Goal: Book appointment/travel/reservation

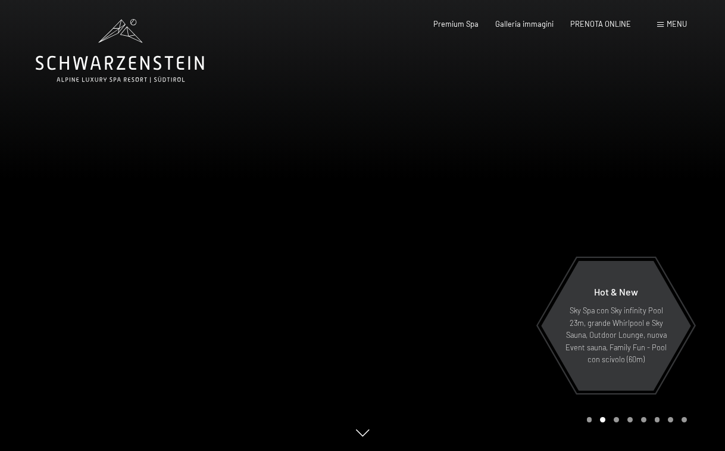
click at [667, 27] on span "Menu" at bounding box center [677, 24] width 20 height 10
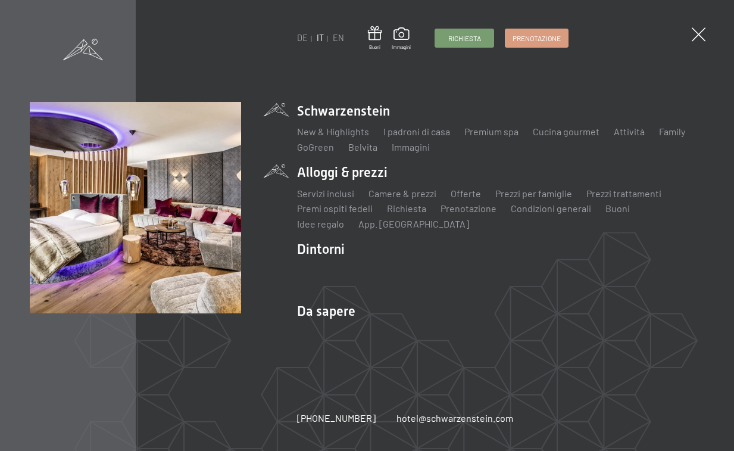
click at [325, 187] on li "Servizi inclusi" at bounding box center [325, 193] width 57 height 13
click at [325, 195] on link "Servizi inclusi" at bounding box center [325, 193] width 57 height 11
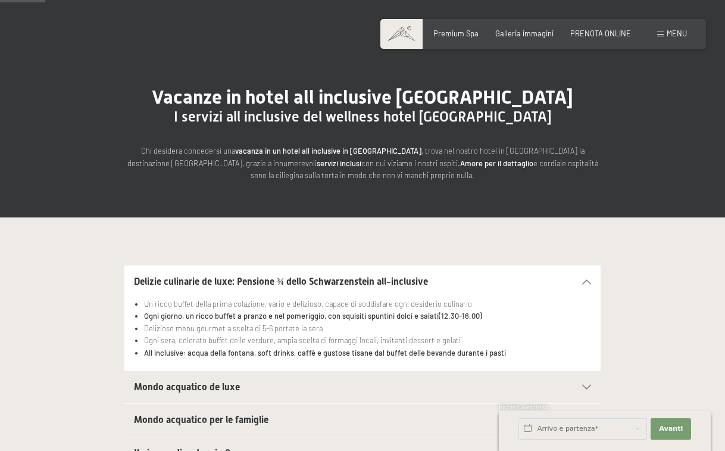
scroll to position [119, 0]
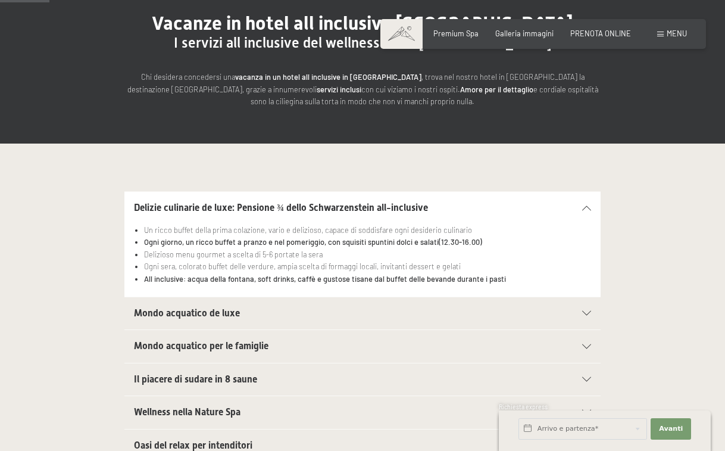
click at [357, 303] on div "Mondo acquatico de luxe" at bounding box center [362, 313] width 457 height 32
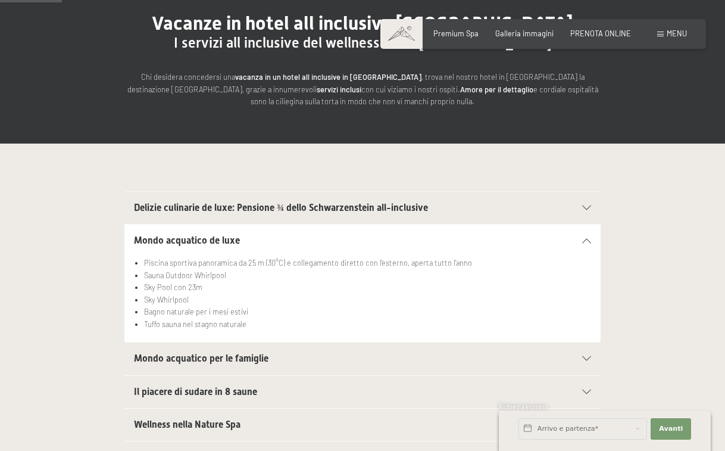
scroll to position [179, 0]
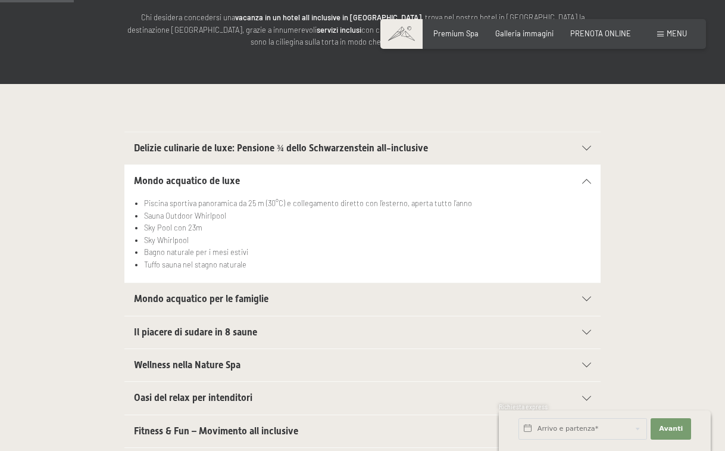
click at [253, 356] on div "Wellness nella Nature Spa" at bounding box center [362, 365] width 457 height 32
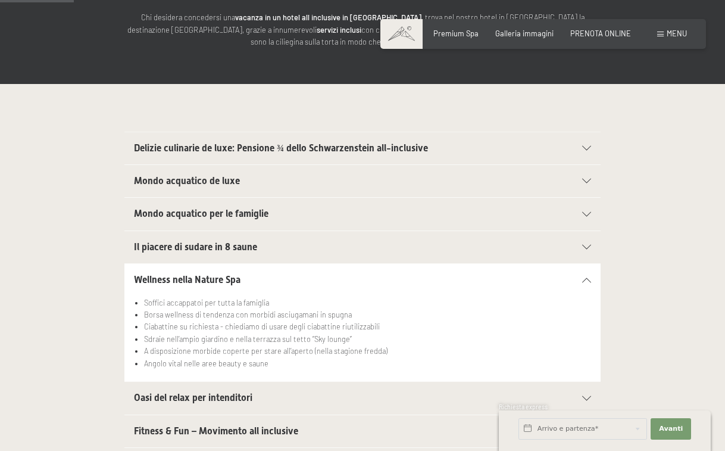
click at [245, 283] on h2 "Wellness nella Nature Spa" at bounding box center [340, 279] width 412 height 13
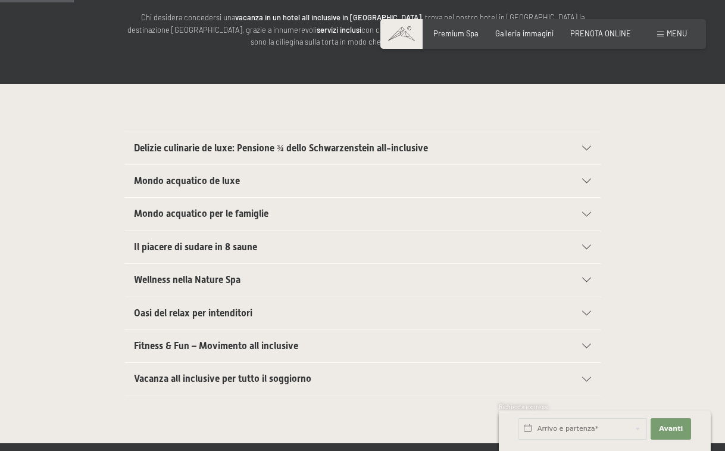
click at [245, 283] on h2 "Wellness nella Nature Spa" at bounding box center [340, 279] width 412 height 13
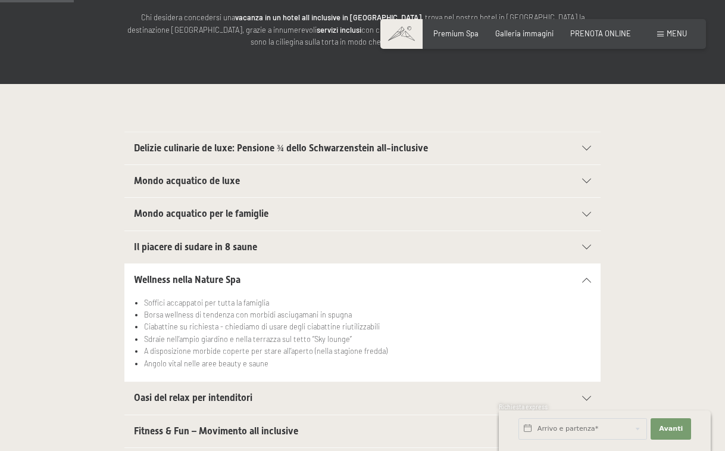
click at [242, 397] on span "Oasi del relax per intenditori" at bounding box center [193, 397] width 119 height 11
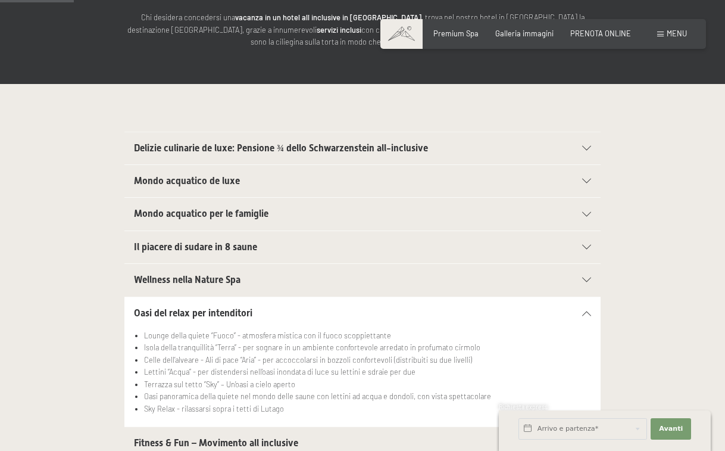
click at [222, 311] on span "Oasi del relax per intenditori" at bounding box center [193, 312] width 119 height 11
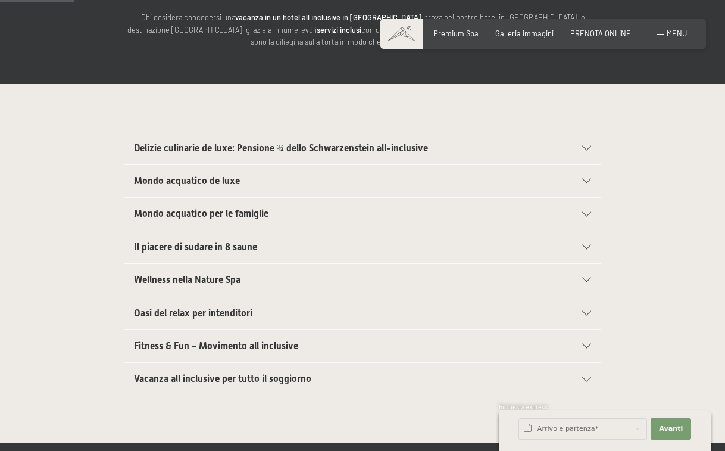
click at [210, 348] on span "Fitness & Fun – Movimento all inclusive" at bounding box center [216, 345] width 164 height 11
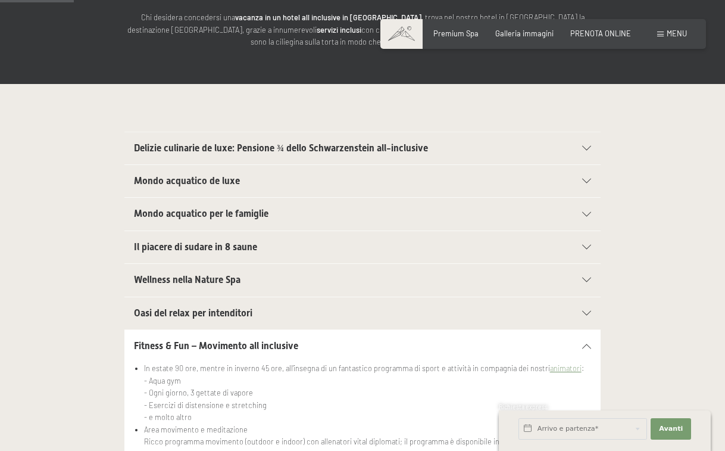
click at [210, 348] on span "Fitness & Fun – Movimento all inclusive" at bounding box center [216, 345] width 164 height 11
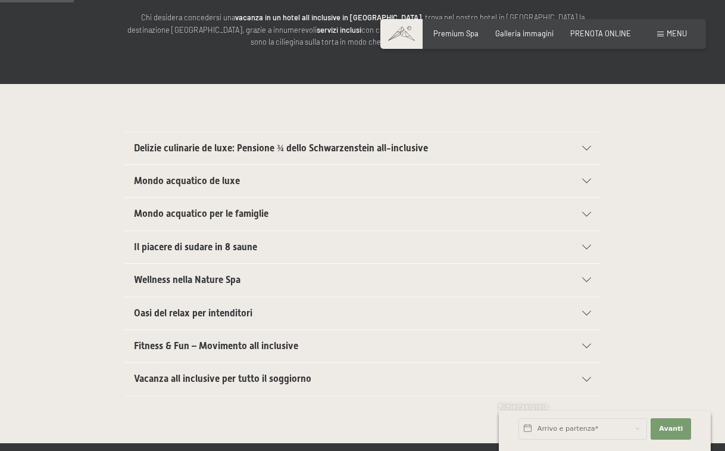
click at [200, 370] on div "Vacanza all inclusive per tutto il soggiorno" at bounding box center [362, 379] width 457 height 32
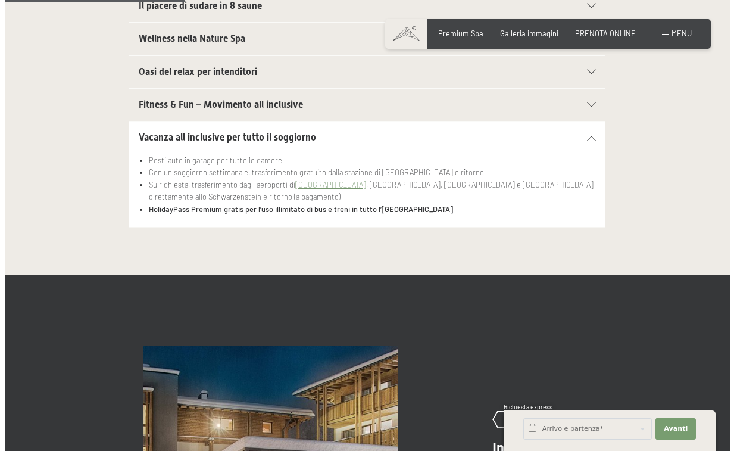
scroll to position [417, 0]
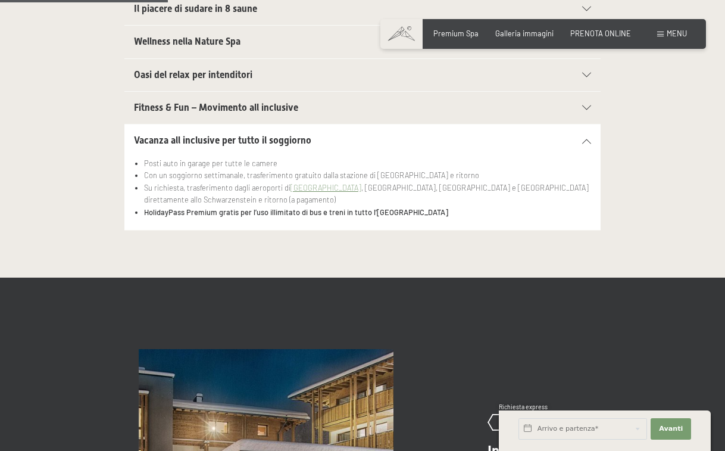
click at [673, 31] on span "Menu" at bounding box center [677, 34] width 20 height 10
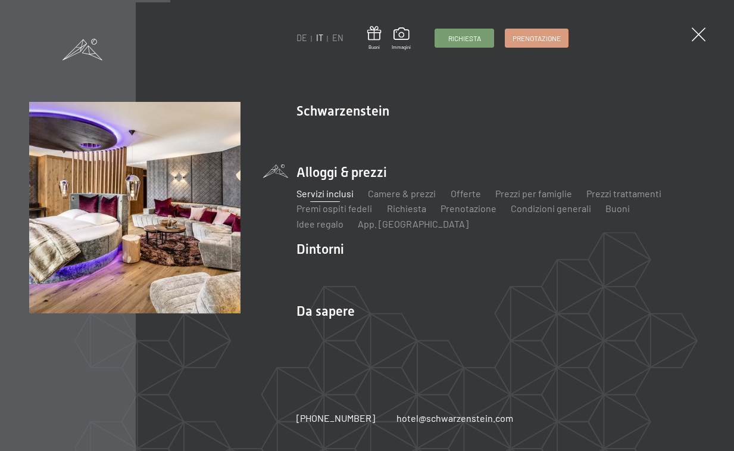
click at [319, 195] on link "Servizi inclusi" at bounding box center [325, 193] width 57 height 11
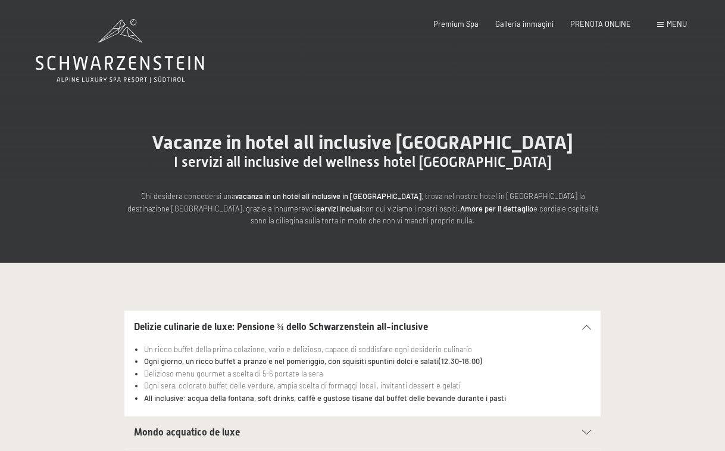
click at [597, 19] on div "Prenotazione Richiesta Premium Spa Galleria immagini PRENOTA ONLINE Menu DE IT …" at bounding box center [544, 24] width 288 height 11
click at [596, 21] on span "PRENOTA ONLINE" at bounding box center [601, 22] width 61 height 10
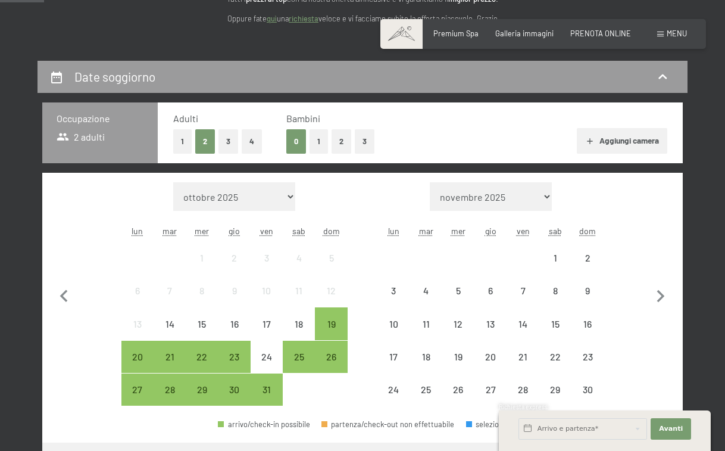
scroll to position [179, 0]
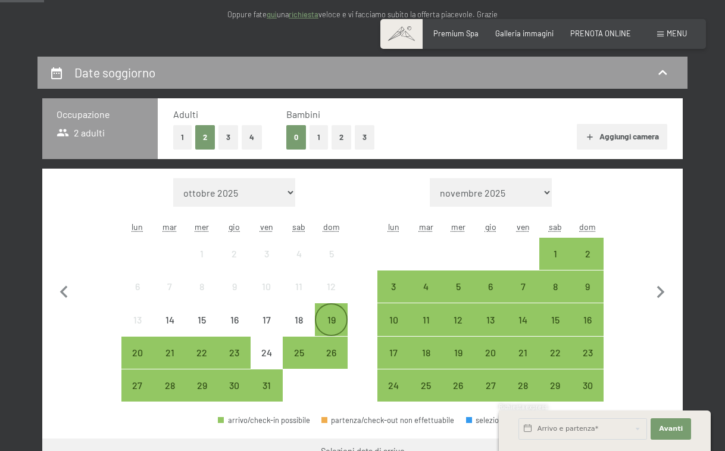
click at [325, 314] on div "19" at bounding box center [331, 319] width 30 height 30
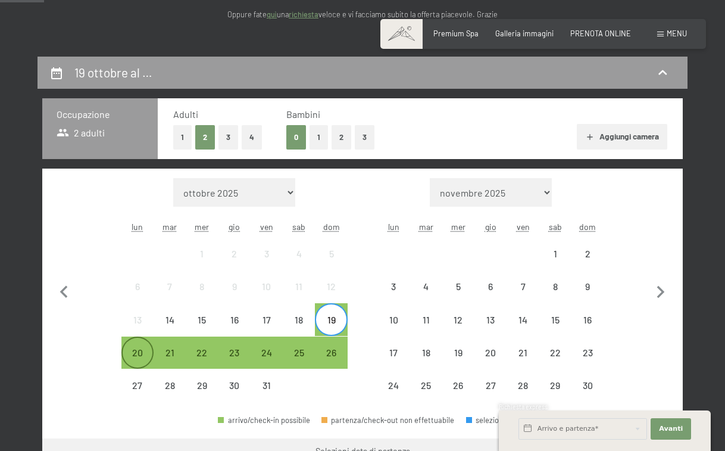
click at [131, 354] on div "20" at bounding box center [138, 363] width 30 height 30
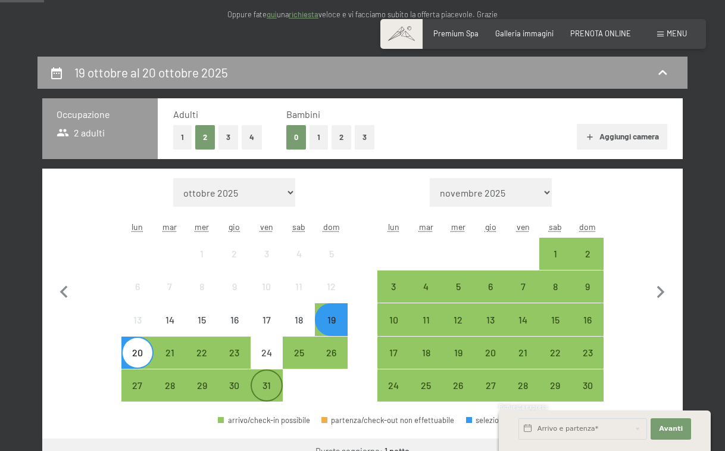
click at [272, 385] on div "31" at bounding box center [267, 396] width 30 height 30
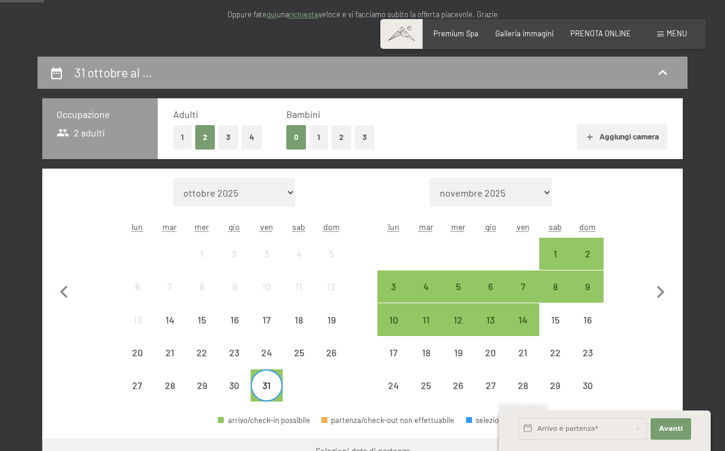
click at [572, 248] on div "2" at bounding box center [588, 254] width 32 height 32
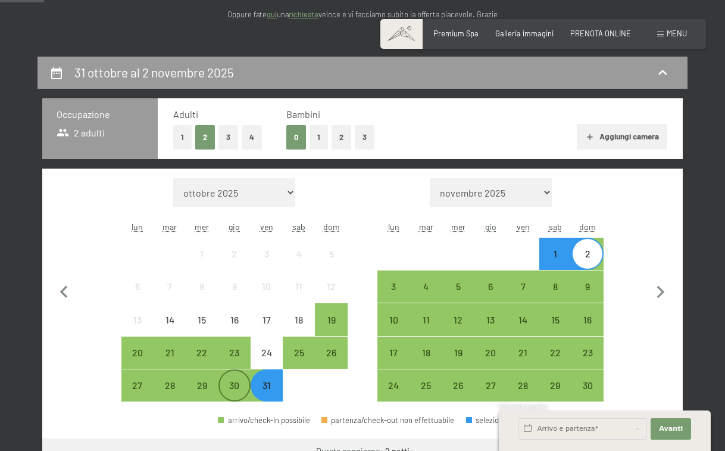
click at [243, 386] on div "30" at bounding box center [235, 396] width 30 height 30
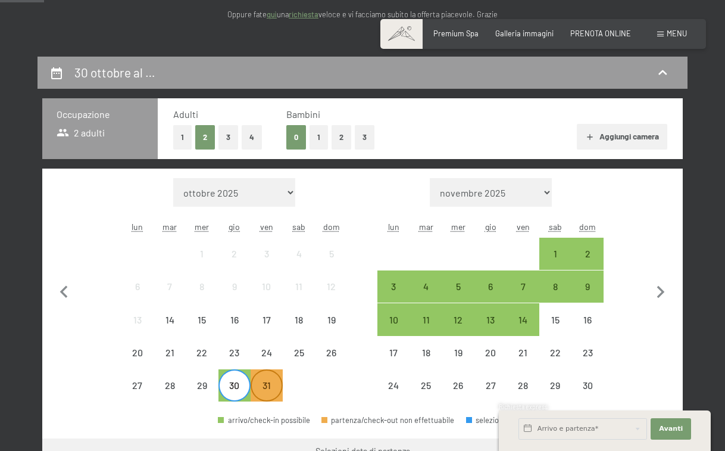
click at [263, 390] on div "31" at bounding box center [267, 396] width 30 height 30
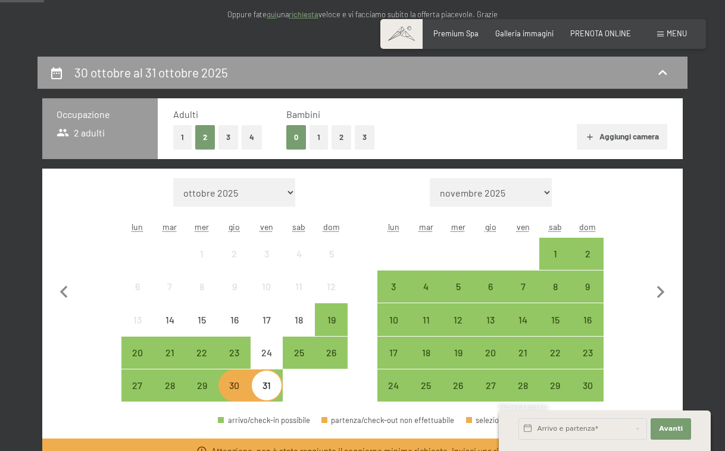
click at [263, 390] on div "31" at bounding box center [267, 396] width 30 height 30
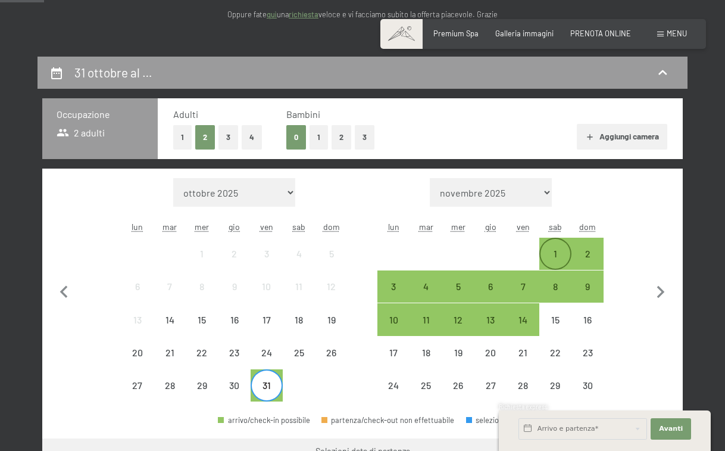
click at [553, 245] on div "1" at bounding box center [556, 254] width 30 height 30
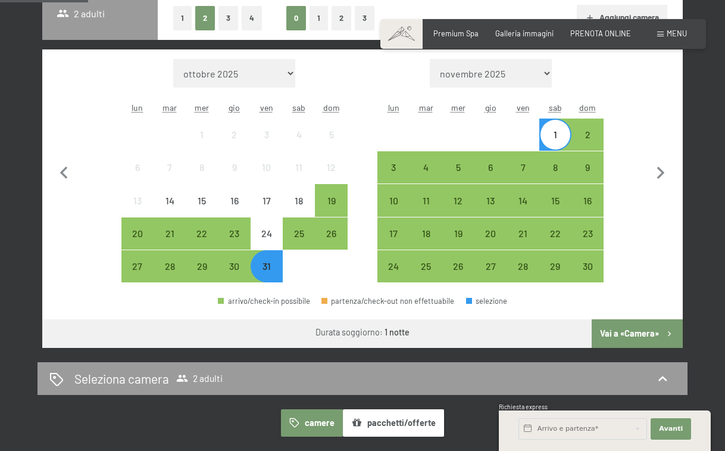
click at [626, 327] on button "Vai a «Camera»" at bounding box center [637, 333] width 91 height 29
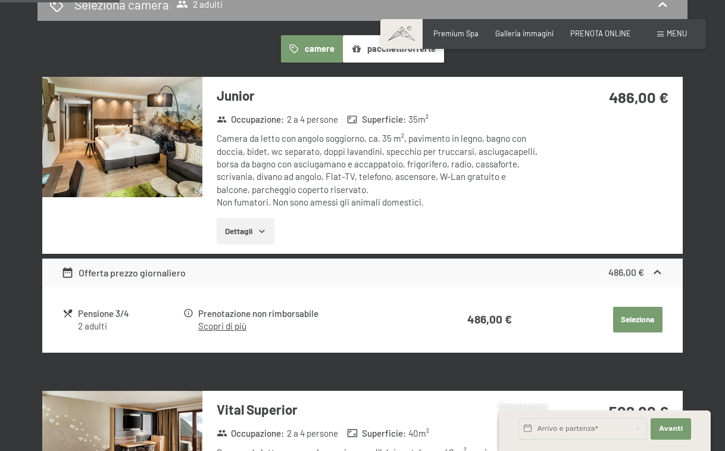
scroll to position [354, 0]
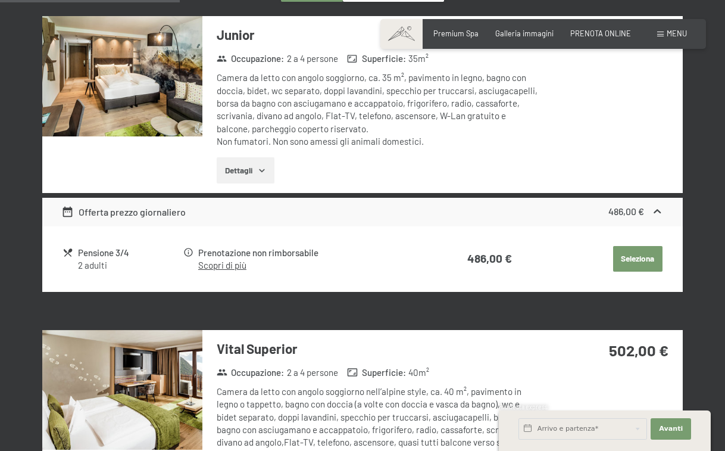
drag, startPoint x: 70, startPoint y: 224, endPoint x: 80, endPoint y: 244, distance: 22.6
click at [70, 224] on div "Offerta prezzo giornaliero 486,00 €" at bounding box center [362, 212] width 641 height 29
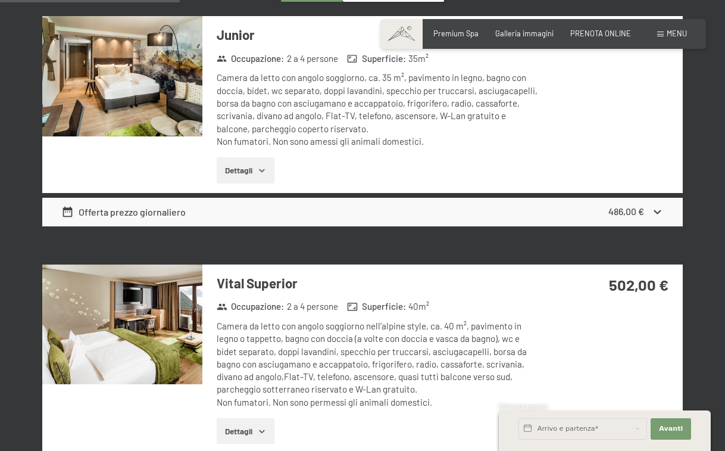
click at [110, 213] on div "Offerta prezzo giornaliero" at bounding box center [123, 212] width 124 height 14
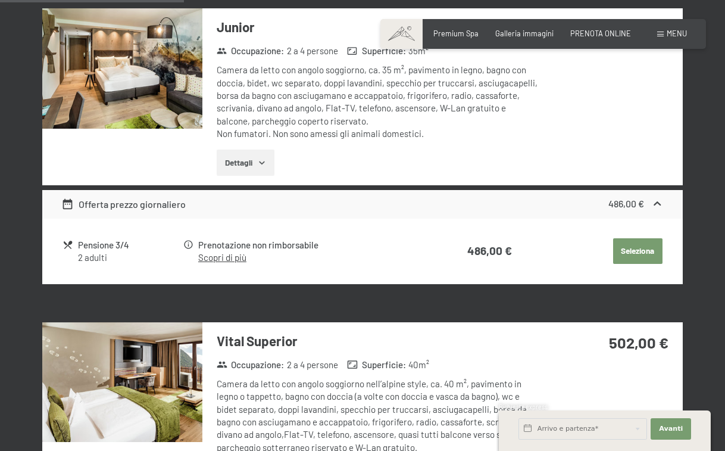
click at [628, 250] on button "Seleziona" at bounding box center [637, 251] width 49 height 26
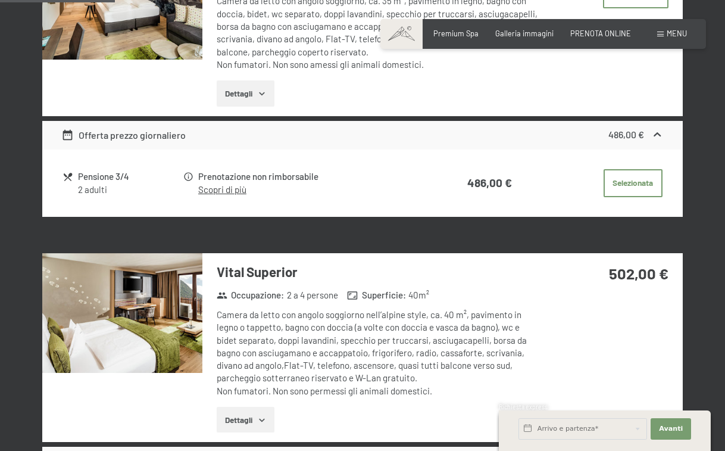
scroll to position [295, 0]
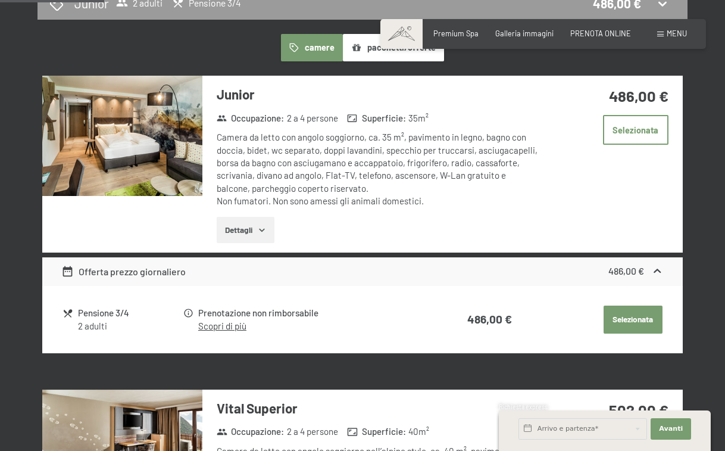
click at [640, 325] on button "Selezionata" at bounding box center [633, 320] width 59 height 29
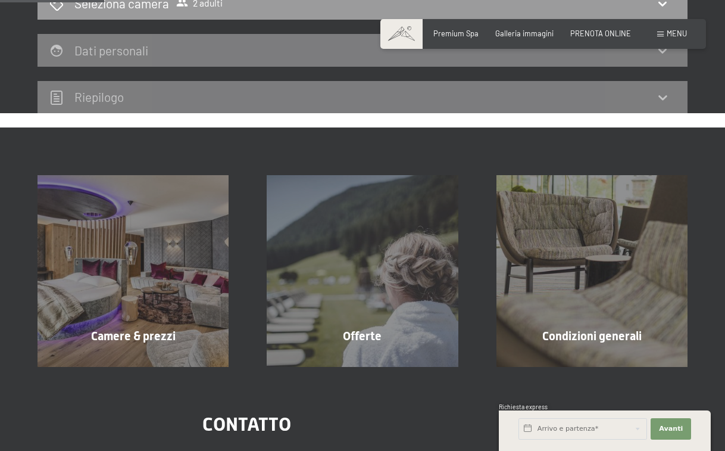
click at [598, 55] on div "Dati personali" at bounding box center [362, 50] width 626 height 17
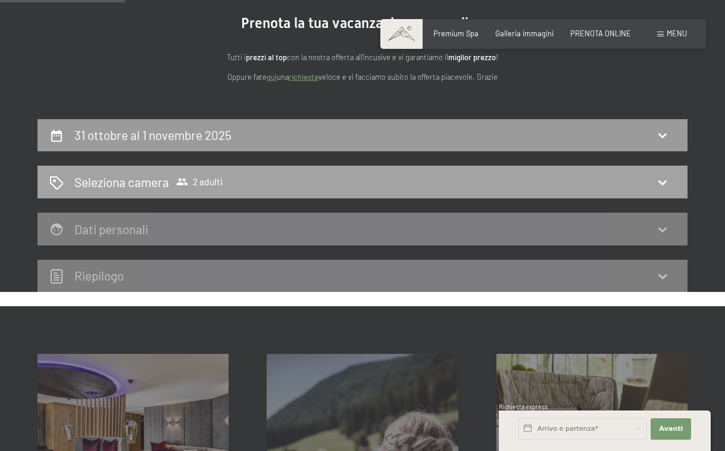
click at [208, 179] on span "2 adulti" at bounding box center [199, 182] width 46 height 12
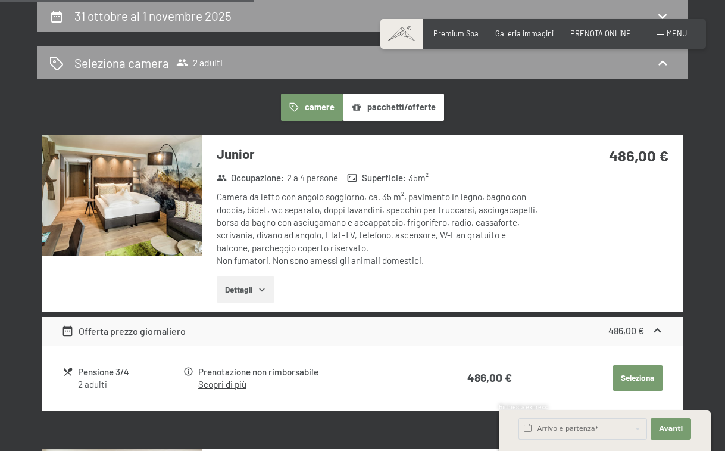
click at [640, 375] on button "Seleziona" at bounding box center [637, 378] width 49 height 26
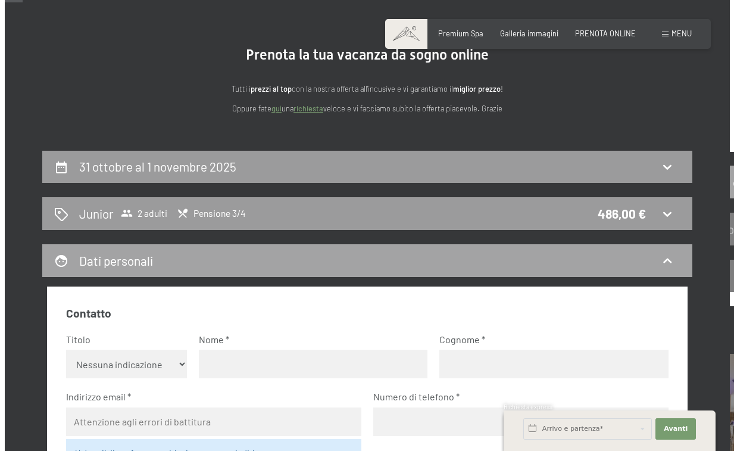
scroll to position [0, 0]
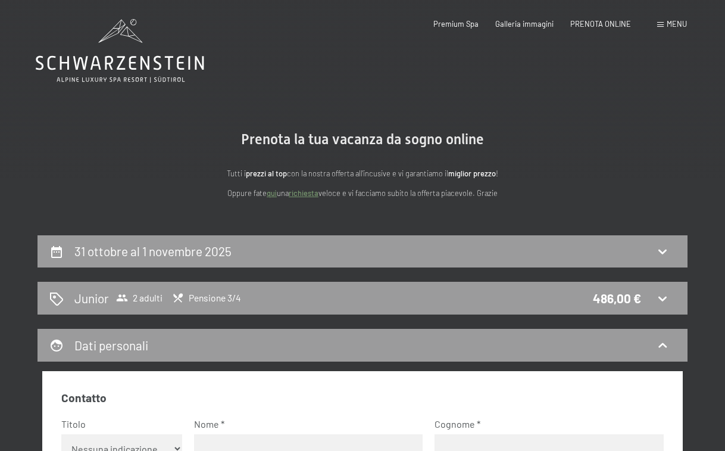
click at [677, 22] on span "Menu" at bounding box center [677, 24] width 20 height 10
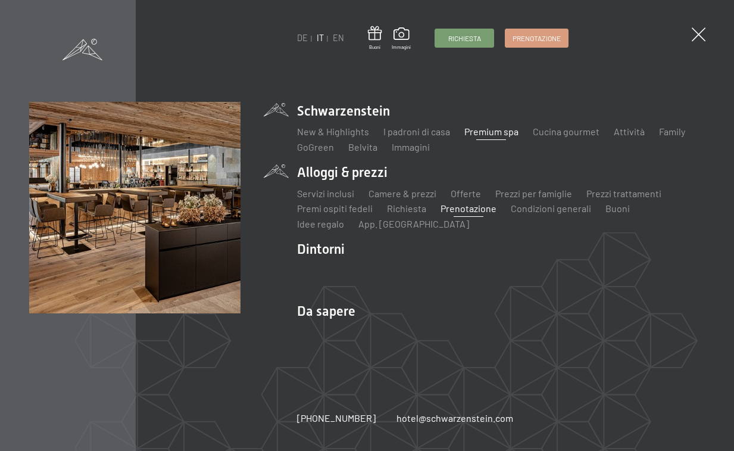
click at [495, 128] on link "Premium spa" at bounding box center [492, 131] width 54 height 11
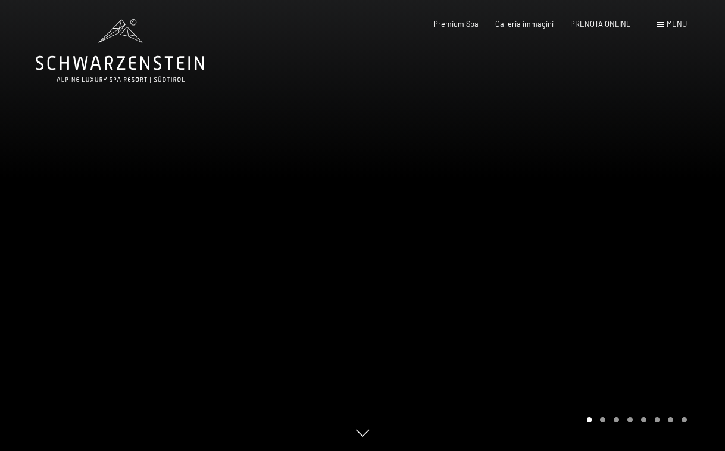
click at [668, 24] on span "Menu" at bounding box center [677, 24] width 20 height 10
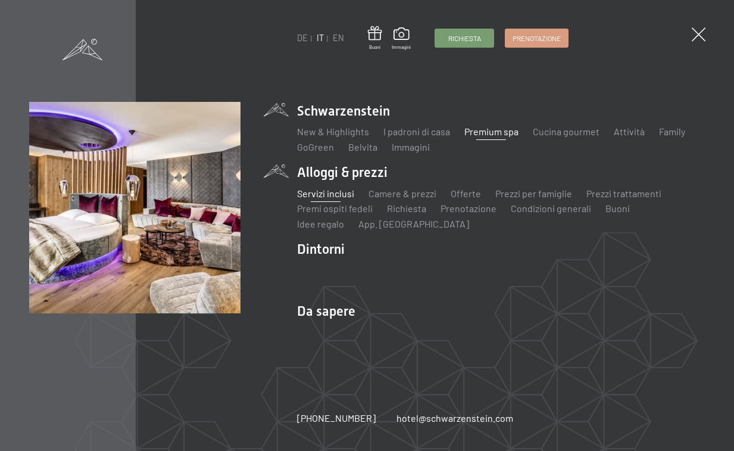
click at [347, 193] on link "Servizi inclusi" at bounding box center [325, 193] width 57 height 11
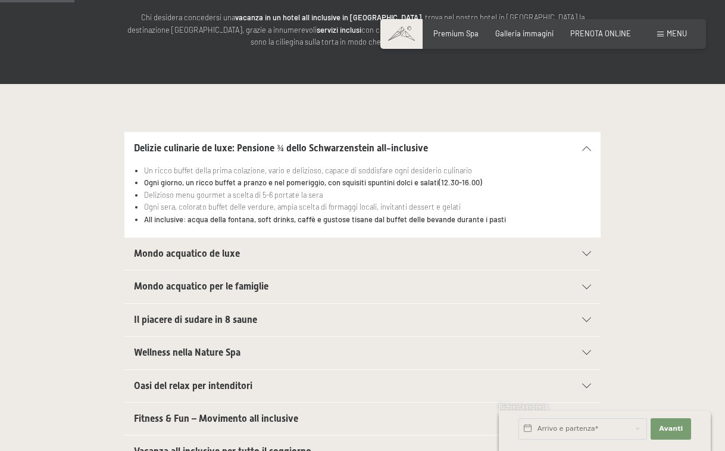
click at [239, 257] on h2 "Mondo acquatico de luxe" at bounding box center [340, 253] width 412 height 13
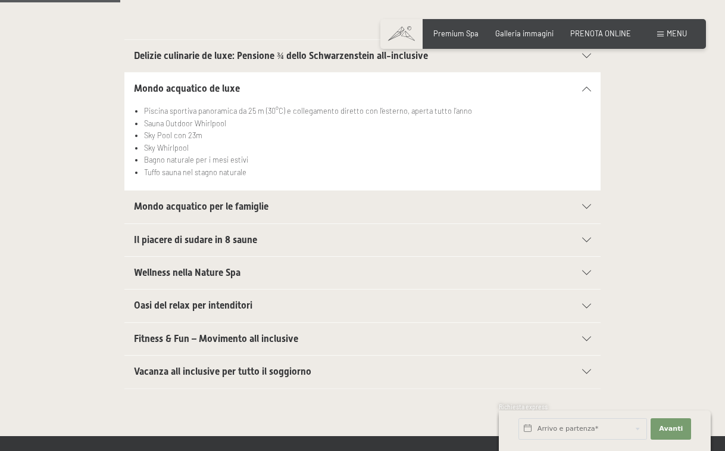
scroll to position [298, 0]
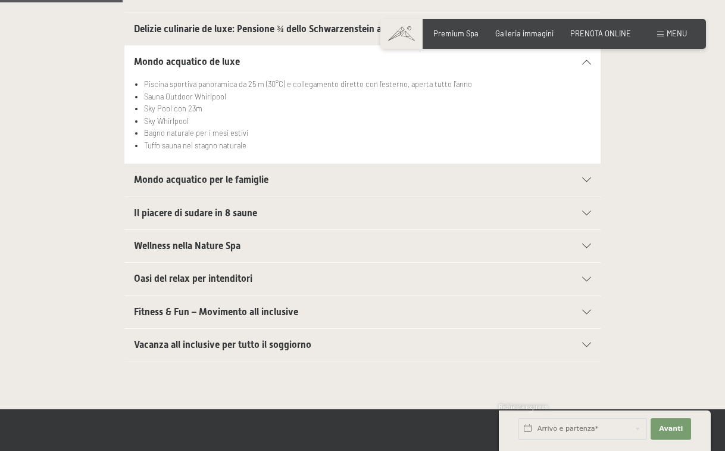
click at [206, 168] on div "Mondo acquatico per le famiglie" at bounding box center [362, 180] width 457 height 32
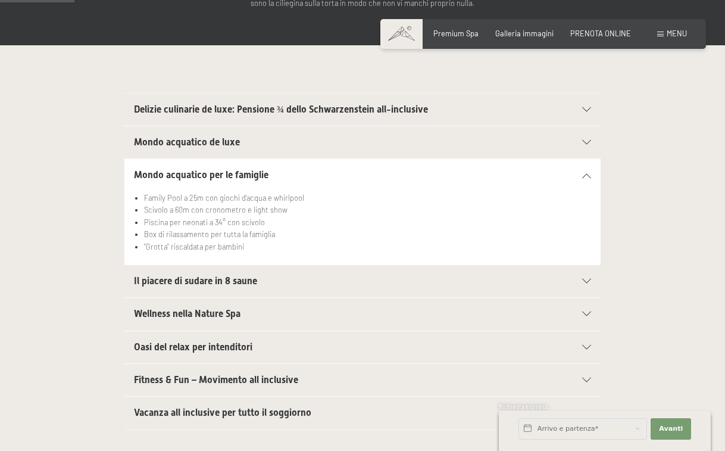
scroll to position [238, 0]
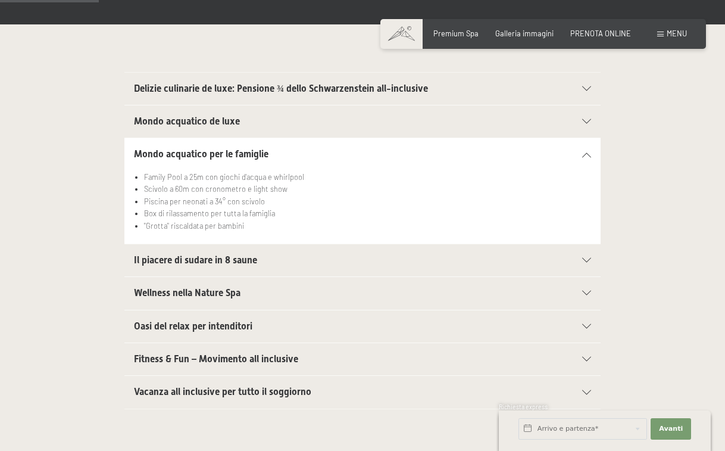
click at [217, 286] on h2 "Wellness nella Nature Spa" at bounding box center [340, 292] width 412 height 13
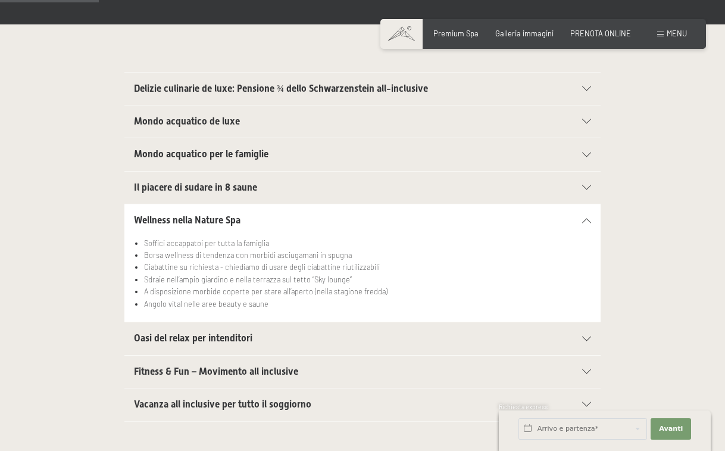
click at [220, 177] on div "Il piacere di sudare in 8 saune" at bounding box center [362, 188] width 457 height 32
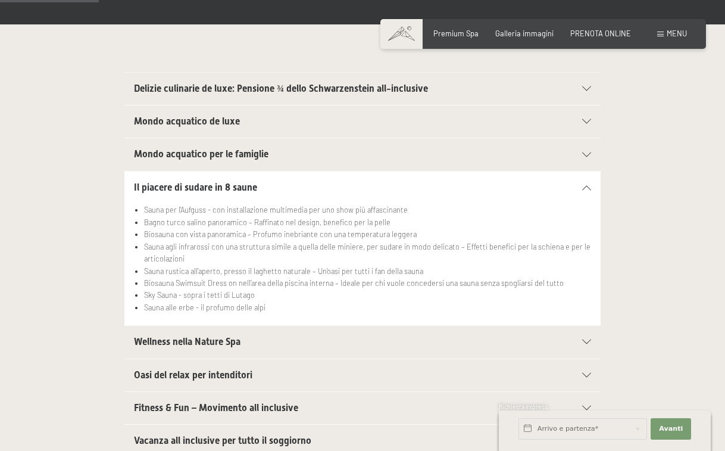
click at [220, 177] on div "Il piacere di sudare in 8 saune" at bounding box center [362, 188] width 457 height 32
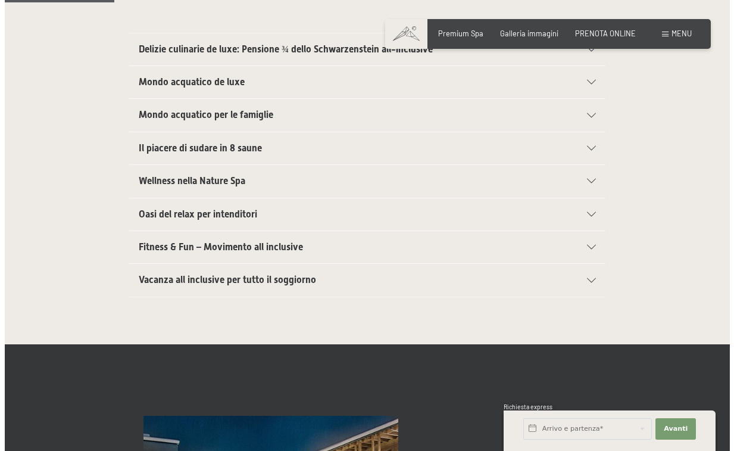
scroll to position [298, 0]
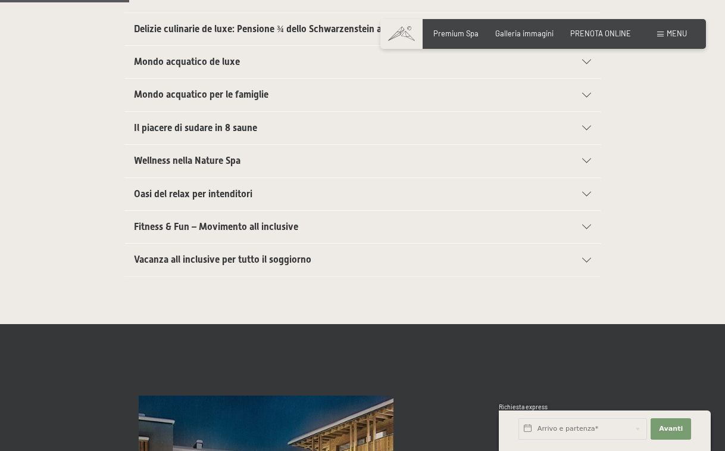
click at [230, 191] on span "Oasi del relax per intenditori" at bounding box center [193, 193] width 119 height 11
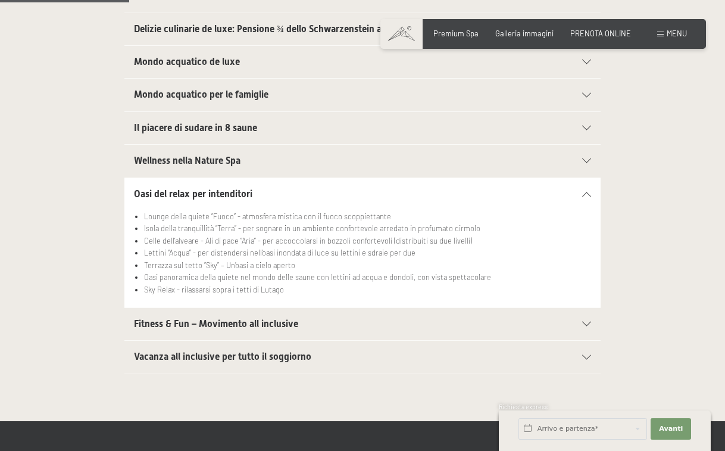
click at [230, 191] on span "Oasi del relax per intenditori" at bounding box center [193, 193] width 119 height 11
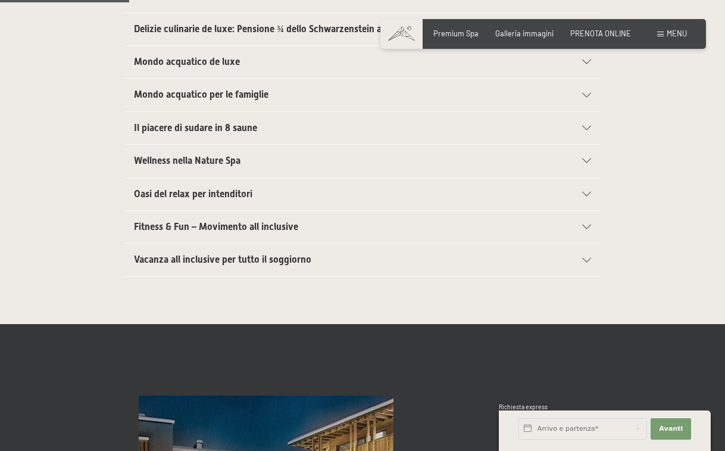
click at [239, 257] on span "Vacanza all inclusive per tutto il soggiorno" at bounding box center [222, 259] width 177 height 11
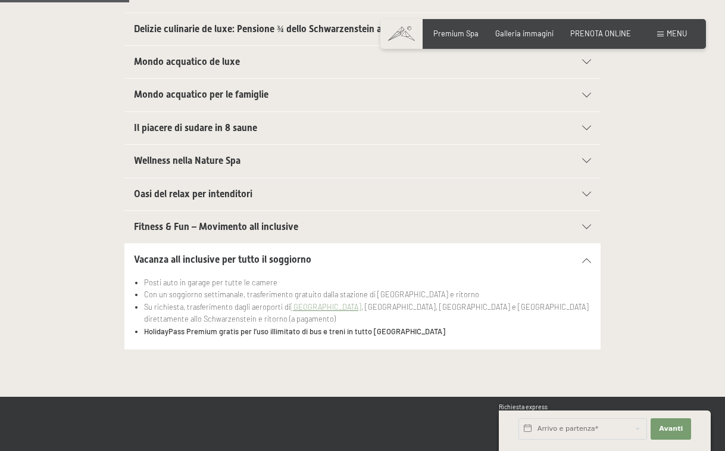
click at [663, 29] on div "Menu" at bounding box center [672, 34] width 30 height 11
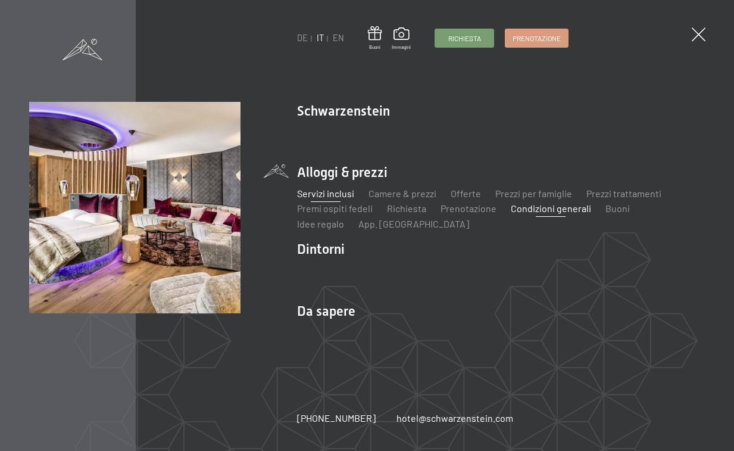
click at [547, 205] on link "Condizioni generali" at bounding box center [551, 207] width 80 height 11
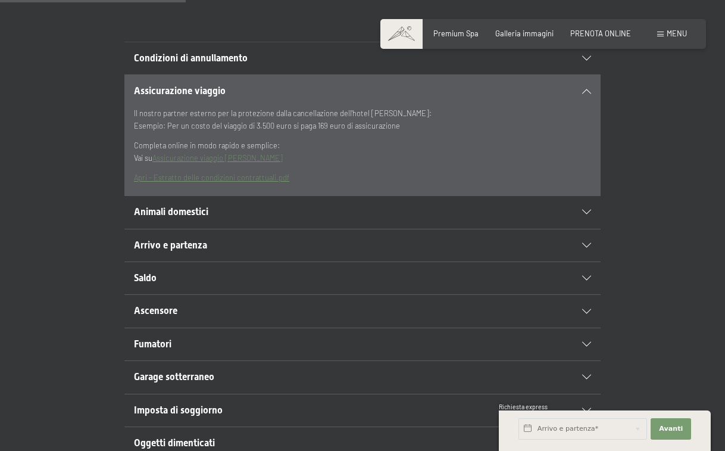
scroll to position [298, 0]
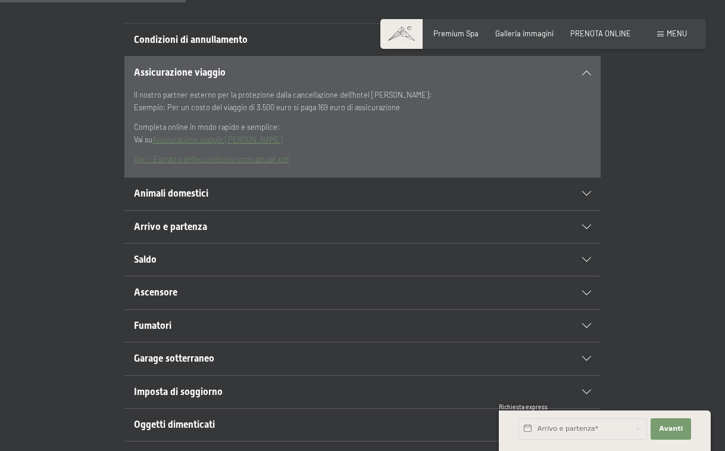
click at [272, 208] on div "Animali domestici" at bounding box center [362, 193] width 457 height 32
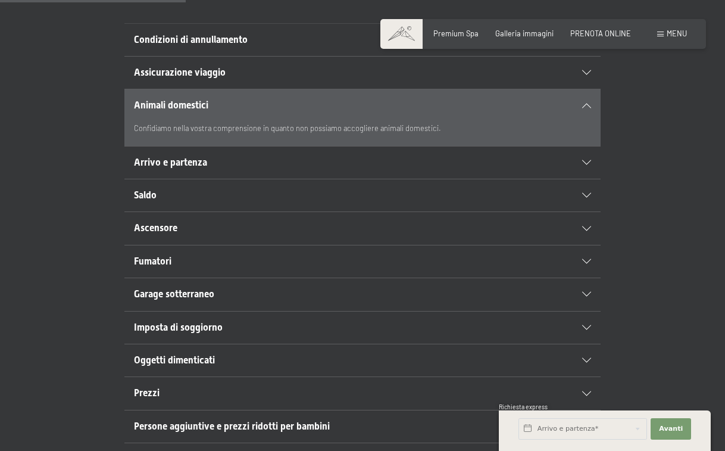
click at [190, 177] on div "Arrivo e partenza" at bounding box center [362, 163] width 457 height 32
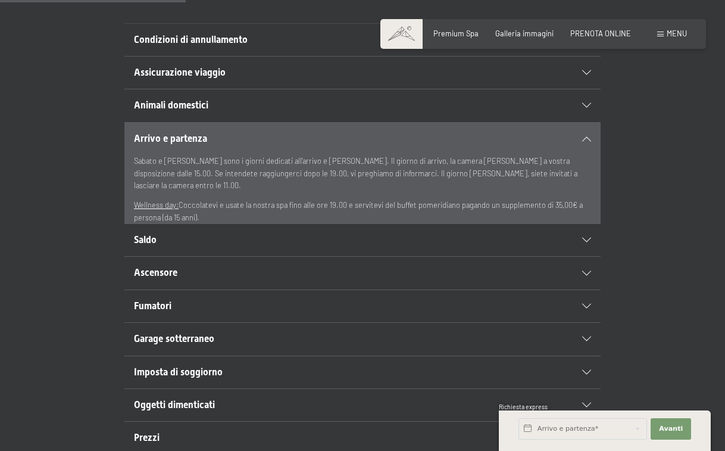
click at [164, 200] on u "Wellness day:" at bounding box center [156, 205] width 45 height 10
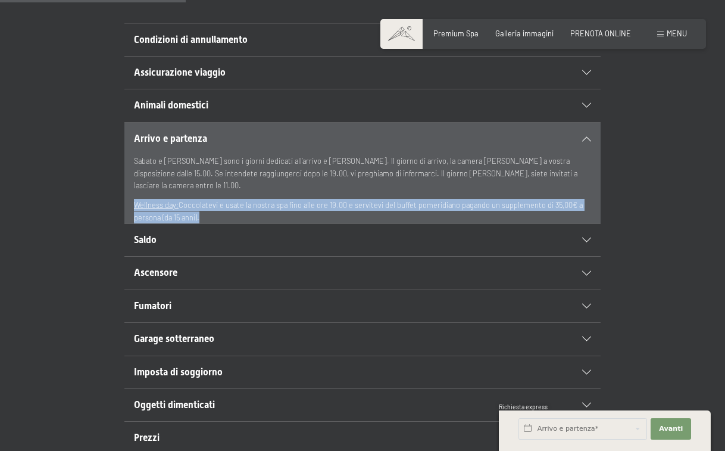
click at [164, 200] on u "Wellness day:" at bounding box center [156, 205] width 45 height 10
click at [181, 199] on p "Wellness day: Coccolatevi e usate la nostra spa fino alle ore 19.00 e servitevi…" at bounding box center [362, 211] width 457 height 24
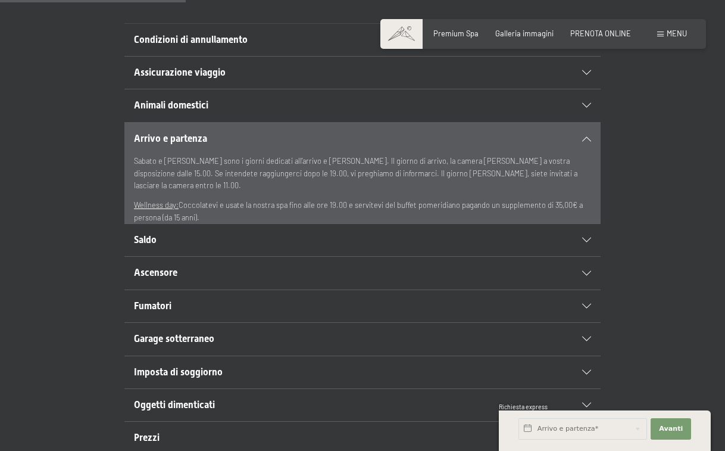
click at [171, 253] on div "Saldo" at bounding box center [362, 240] width 457 height 32
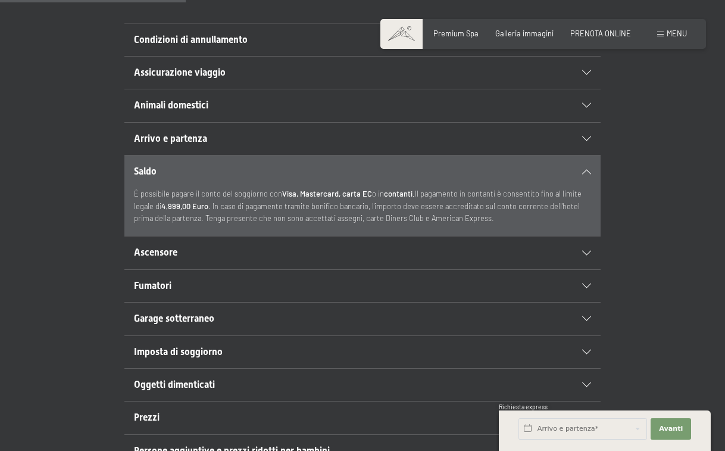
click at [195, 169] on h2 "Saldo" at bounding box center [340, 171] width 412 height 13
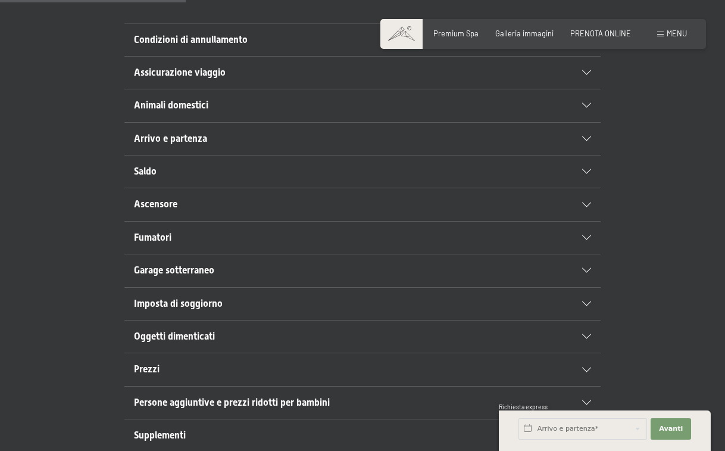
click at [189, 133] on span "Arrivo e partenza" at bounding box center [170, 138] width 73 height 11
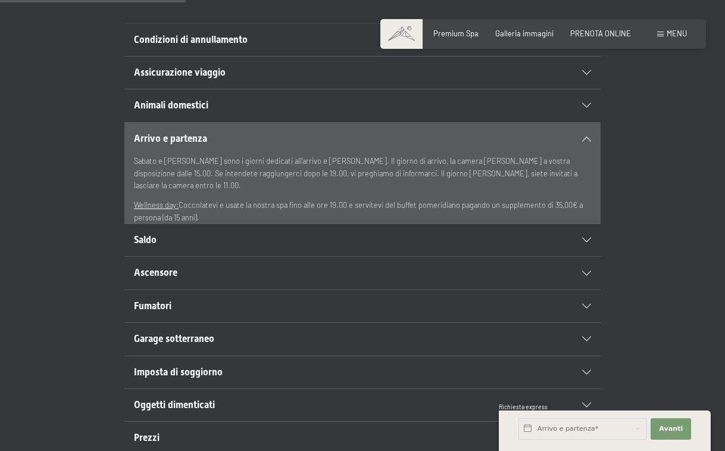
click at [166, 200] on u "Wellness day:" at bounding box center [156, 205] width 45 height 10
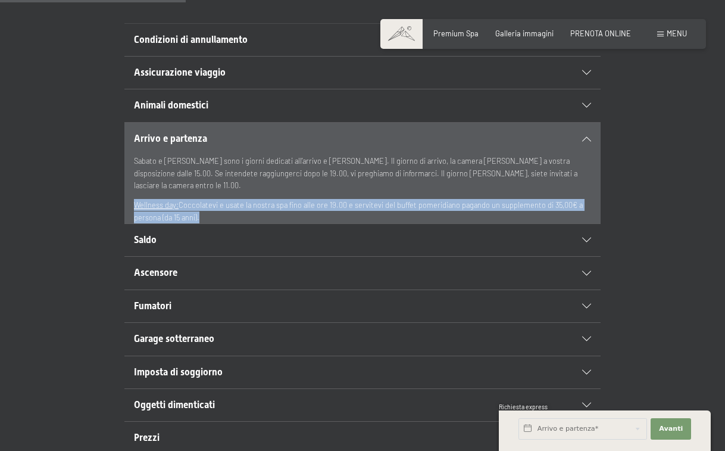
click at [166, 200] on u "Wellness day:" at bounding box center [156, 205] width 45 height 10
click at [383, 200] on p "Wellness day: Coccolatevi e usate la nostra spa fino alle ore 19.00 e servitevi…" at bounding box center [362, 211] width 457 height 24
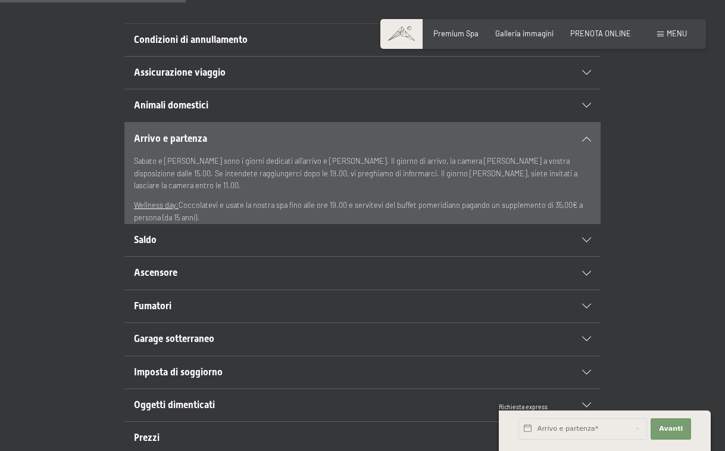
click at [587, 140] on icon at bounding box center [586, 138] width 9 height 5
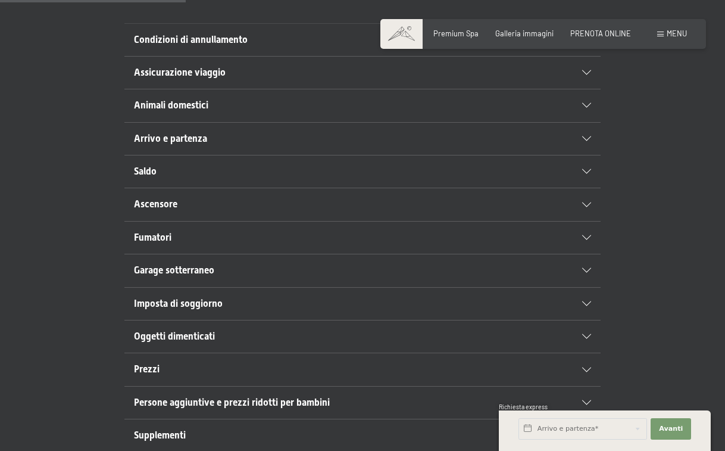
click at [586, 139] on icon at bounding box center [586, 138] width 9 height 5
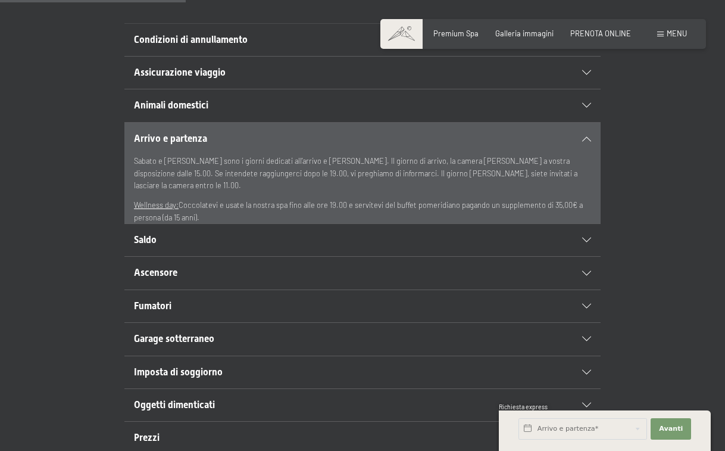
click at [594, 135] on section "Arrivo e partenza Sabato e domenica sono i giorni dedicati all’arrivo e alla pa…" at bounding box center [362, 173] width 476 height 102
click at [584, 139] on icon at bounding box center [586, 138] width 9 height 5
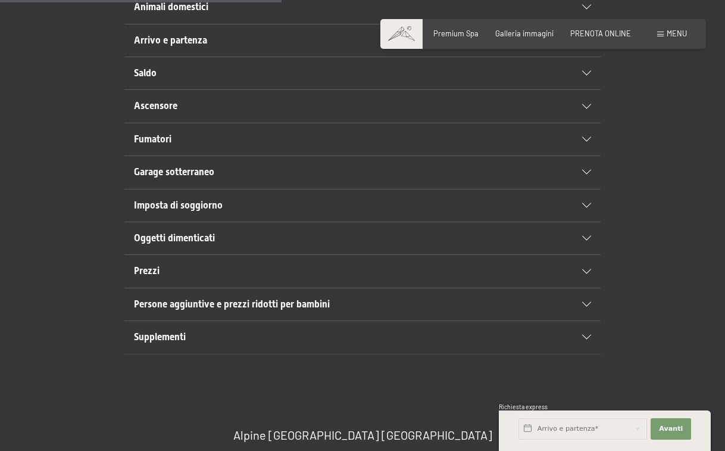
scroll to position [417, 0]
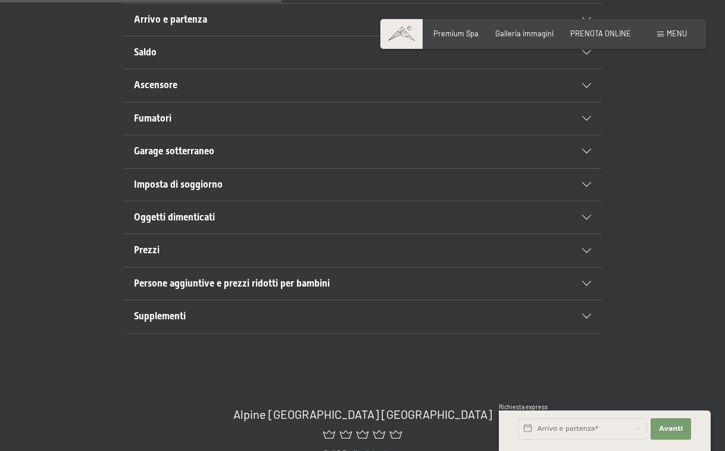
click at [189, 314] on h2 "Supplementi" at bounding box center [340, 316] width 412 height 13
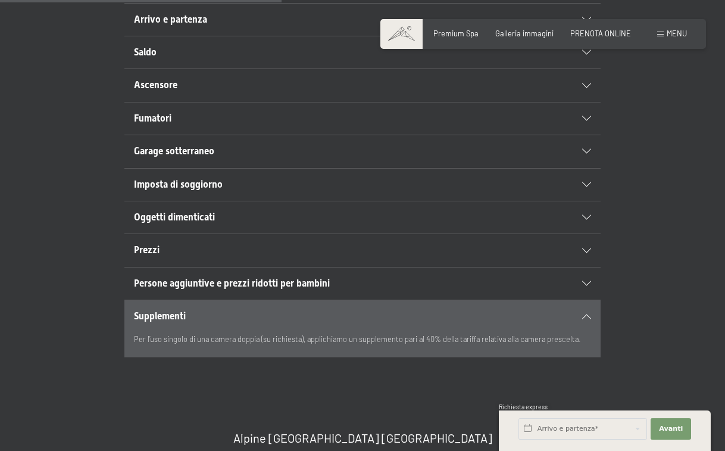
click at [189, 314] on h2 "Supplementi" at bounding box center [340, 316] width 412 height 13
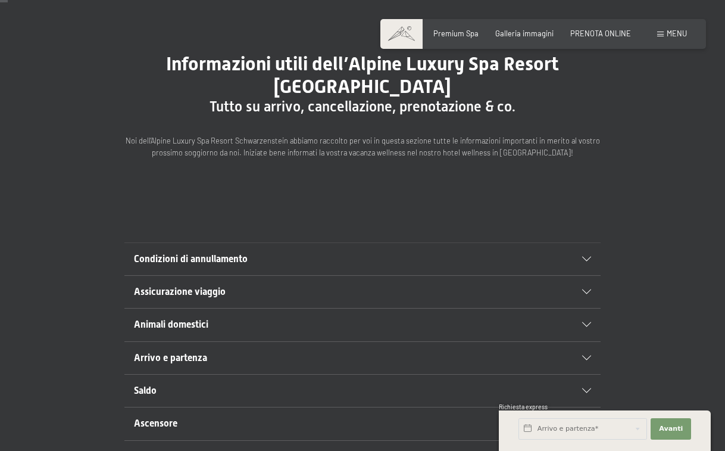
scroll to position [179, 0]
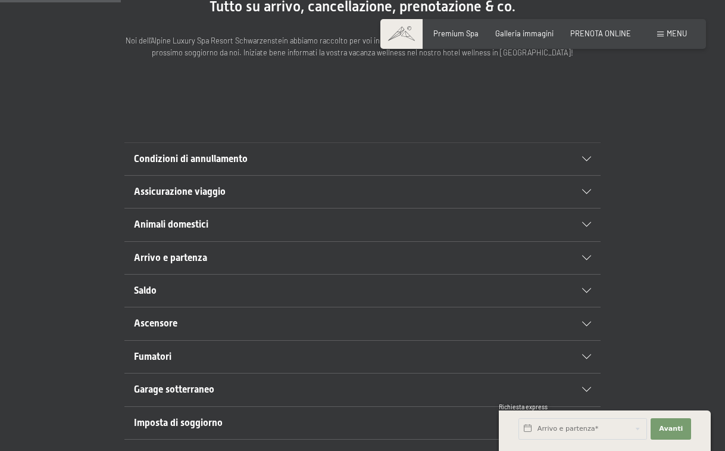
click at [208, 289] on h2 "Saldo" at bounding box center [340, 290] width 412 height 13
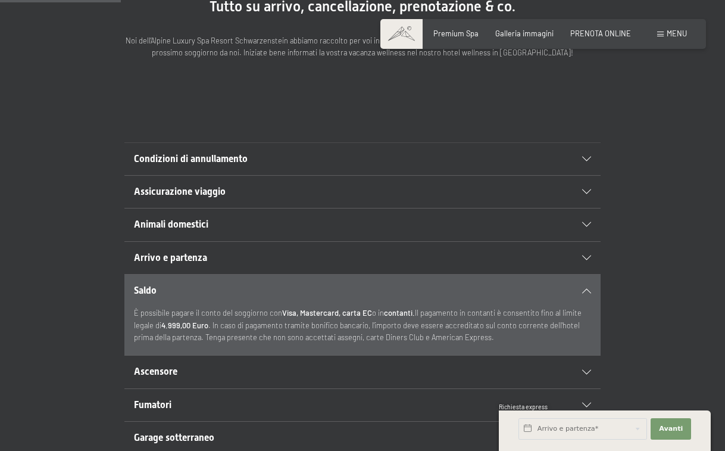
click at [208, 289] on h2 "Saldo" at bounding box center [340, 290] width 412 height 13
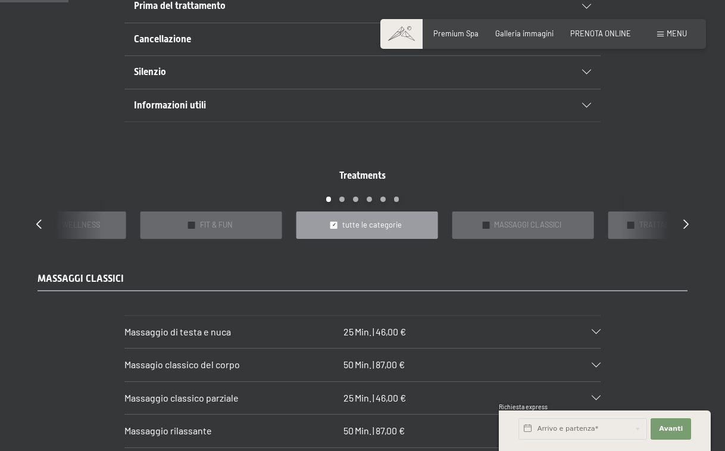
scroll to position [536, 0]
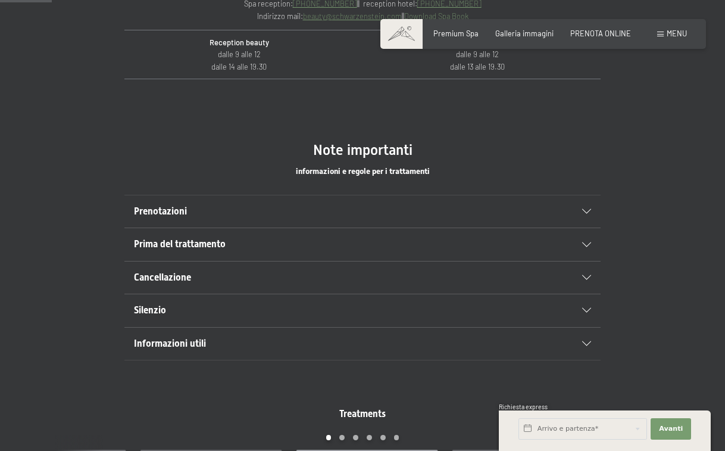
click at [195, 335] on div "Informazioni utili" at bounding box center [362, 344] width 457 height 32
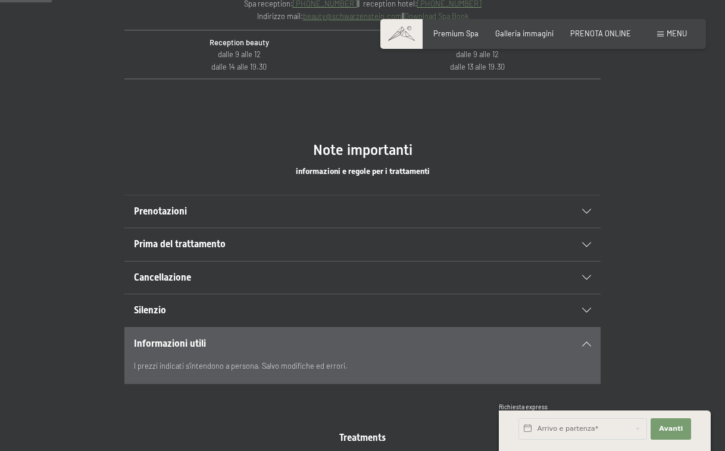
click at [195, 335] on div "Informazioni utili" at bounding box center [362, 344] width 457 height 32
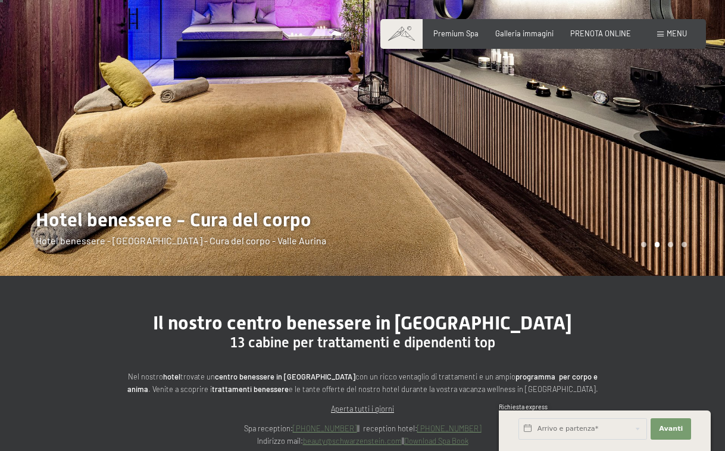
scroll to position [0, 0]
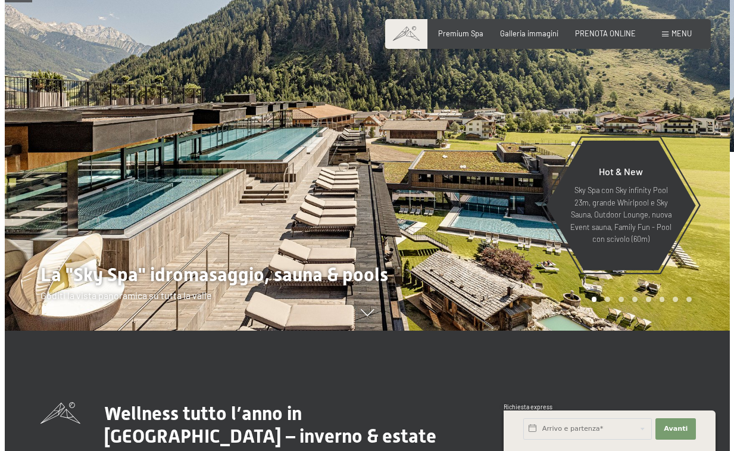
scroll to position [119, 0]
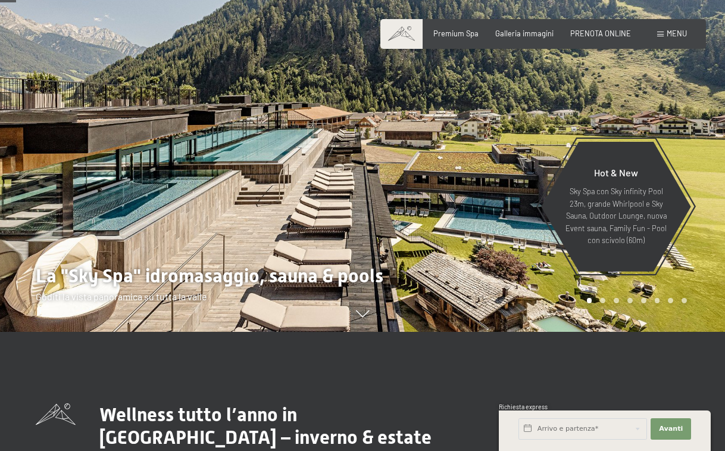
click at [687, 29] on div "Prenotazione Richiesta Premium Spa Galleria immagini PRENOTA ONLINE Menu DE IT …" at bounding box center [544, 34] width 288 height 11
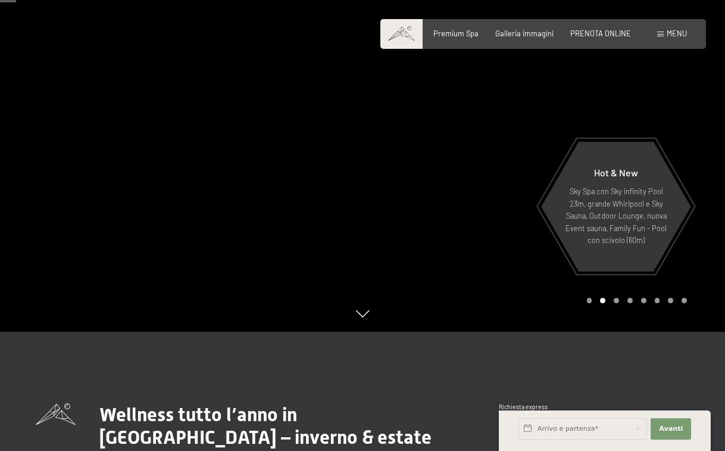
click at [676, 29] on span "Menu" at bounding box center [677, 34] width 20 height 10
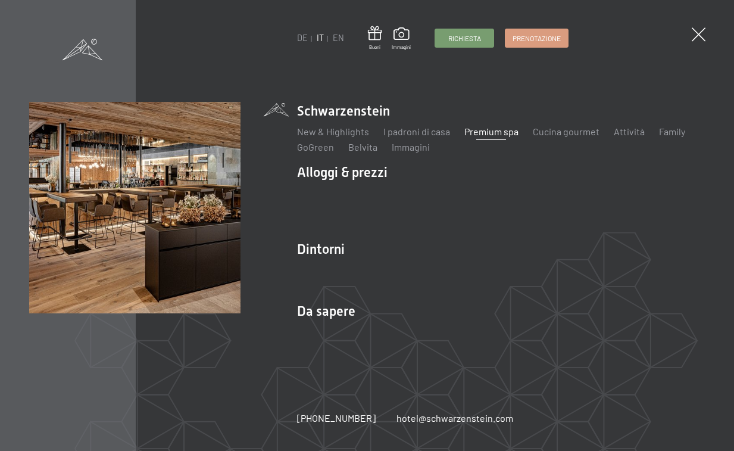
click at [509, 129] on link "Premium spa" at bounding box center [492, 131] width 54 height 11
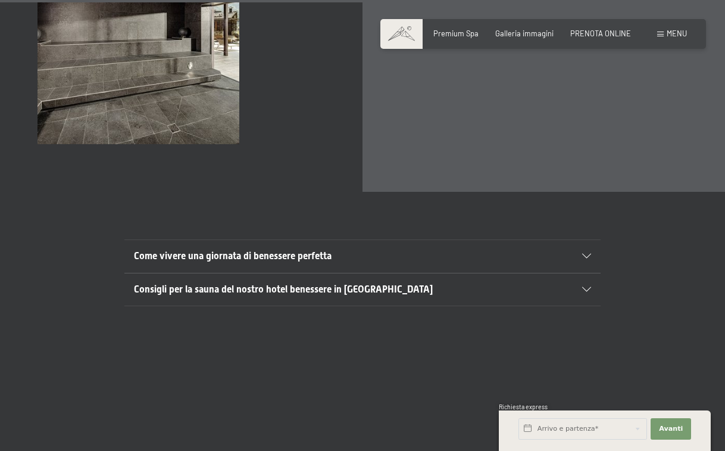
scroll to position [3514, 0]
